Goal: Obtain resource: Obtain resource

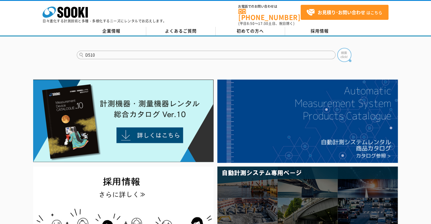
type input "D510"
click at [344, 55] on img at bounding box center [344, 55] width 14 height 14
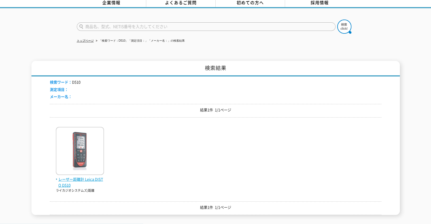
click at [94, 166] on img at bounding box center [80, 152] width 48 height 50
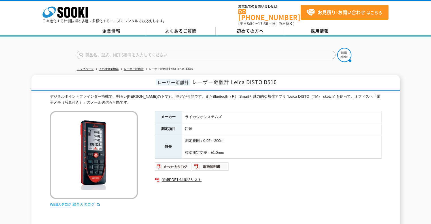
click at [75, 202] on link "総合カタログ" at bounding box center [87, 204] width 28 height 4
